Goal: Information Seeking & Learning: Learn about a topic

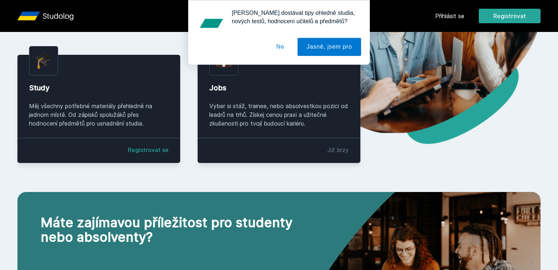
scroll to position [148, 0]
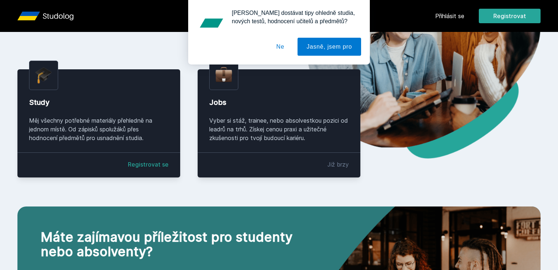
click at [441, 12] on div "[PERSON_NAME] dostávat tipy ohledně studia, nových testů, hodnocení učitelů a p…" at bounding box center [279, 32] width 558 height 65
click at [443, 14] on div "Chceš dostávat tipy ohledně studia, nových testů, hodnocení učitelů a předmětů?…" at bounding box center [279, 32] width 558 height 65
click at [452, 17] on div "Chceš dostávat tipy ohledně studia, nových testů, hodnocení učitelů a předmětů?…" at bounding box center [279, 32] width 558 height 65
click at [282, 46] on button "Ne" at bounding box center [280, 47] width 26 height 18
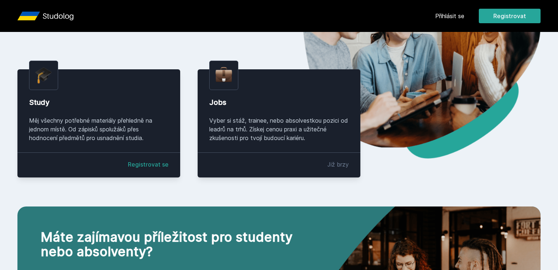
click at [446, 15] on link "Přihlásit se" at bounding box center [449, 16] width 29 height 9
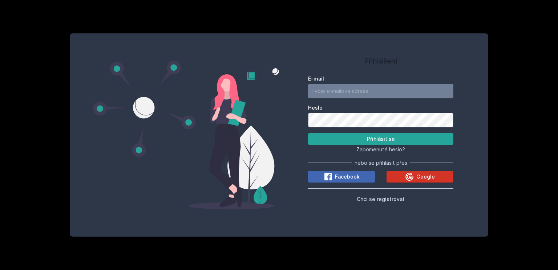
click at [407, 181] on button "Google" at bounding box center [420, 177] width 67 height 12
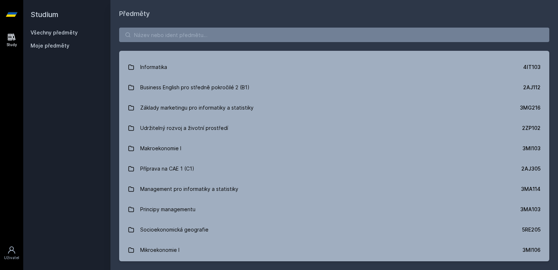
scroll to position [731, 0]
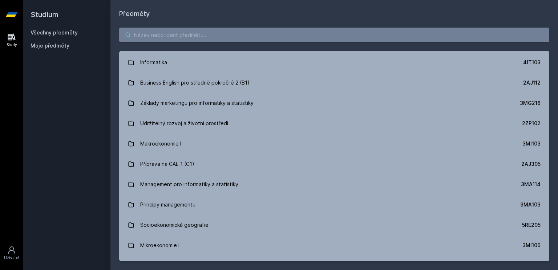
click at [234, 38] on input "search" at bounding box center [334, 35] width 430 height 15
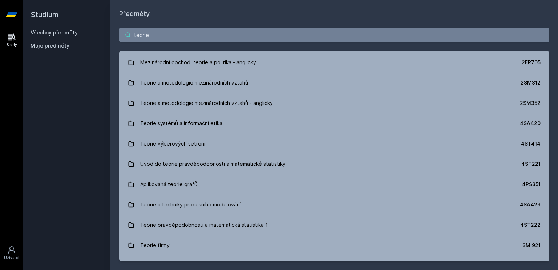
type input "teorie"
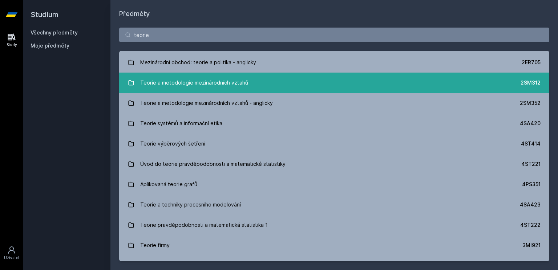
click at [198, 78] on div "Teorie a metodologie mezinárodních vztahů" at bounding box center [194, 83] width 108 height 15
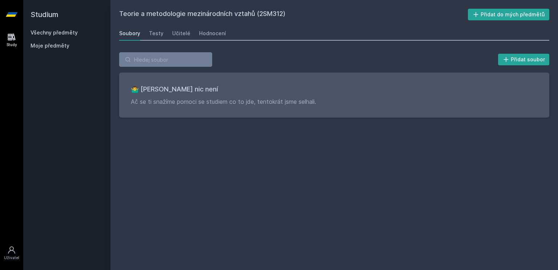
click at [198, 78] on div "🤷‍♂️ Tady bohužel nic není Ač se ti snažíme pomoci se studiem co to jde, tentok…" at bounding box center [334, 95] width 430 height 45
click at [157, 34] on div "Testy" at bounding box center [156, 33] width 15 height 7
click at [178, 37] on div "Učitelé" at bounding box center [181, 33] width 18 height 7
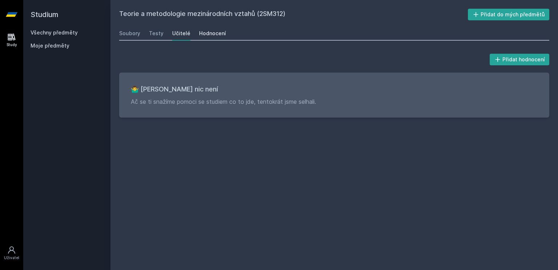
click at [202, 35] on div "Hodnocení" at bounding box center [212, 33] width 27 height 7
click at [132, 31] on div "Soubory" at bounding box center [129, 33] width 21 height 7
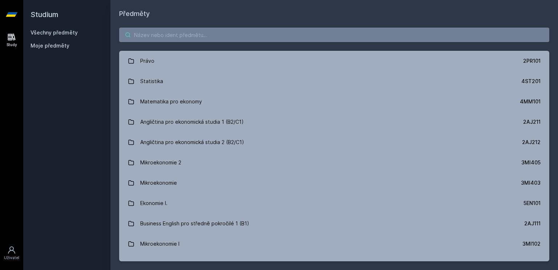
click at [193, 36] on input "search" at bounding box center [334, 35] width 430 height 15
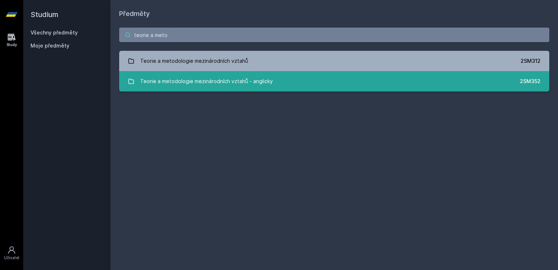
type input "teorie a meto"
click at [200, 74] on link "Teorie a metodologie mezinárodních vztahů - anglicky 2SM352" at bounding box center [334, 81] width 430 height 20
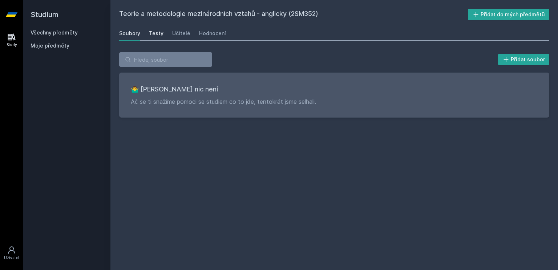
click at [158, 34] on div "Testy" at bounding box center [156, 33] width 15 height 7
click at [182, 39] on link "Učitelé" at bounding box center [181, 33] width 18 height 15
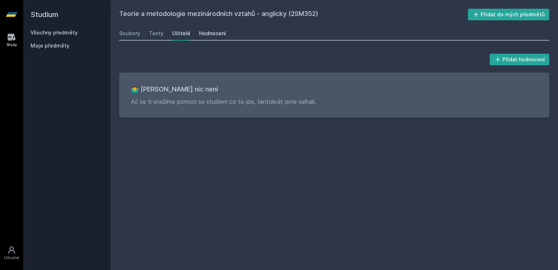
click at [207, 36] on div "Hodnocení" at bounding box center [212, 33] width 27 height 7
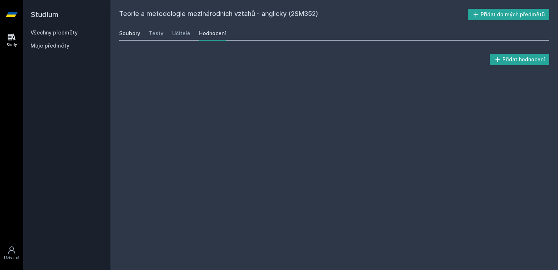
click at [136, 33] on div "Soubory" at bounding box center [129, 33] width 21 height 7
